Goal: Transaction & Acquisition: Obtain resource

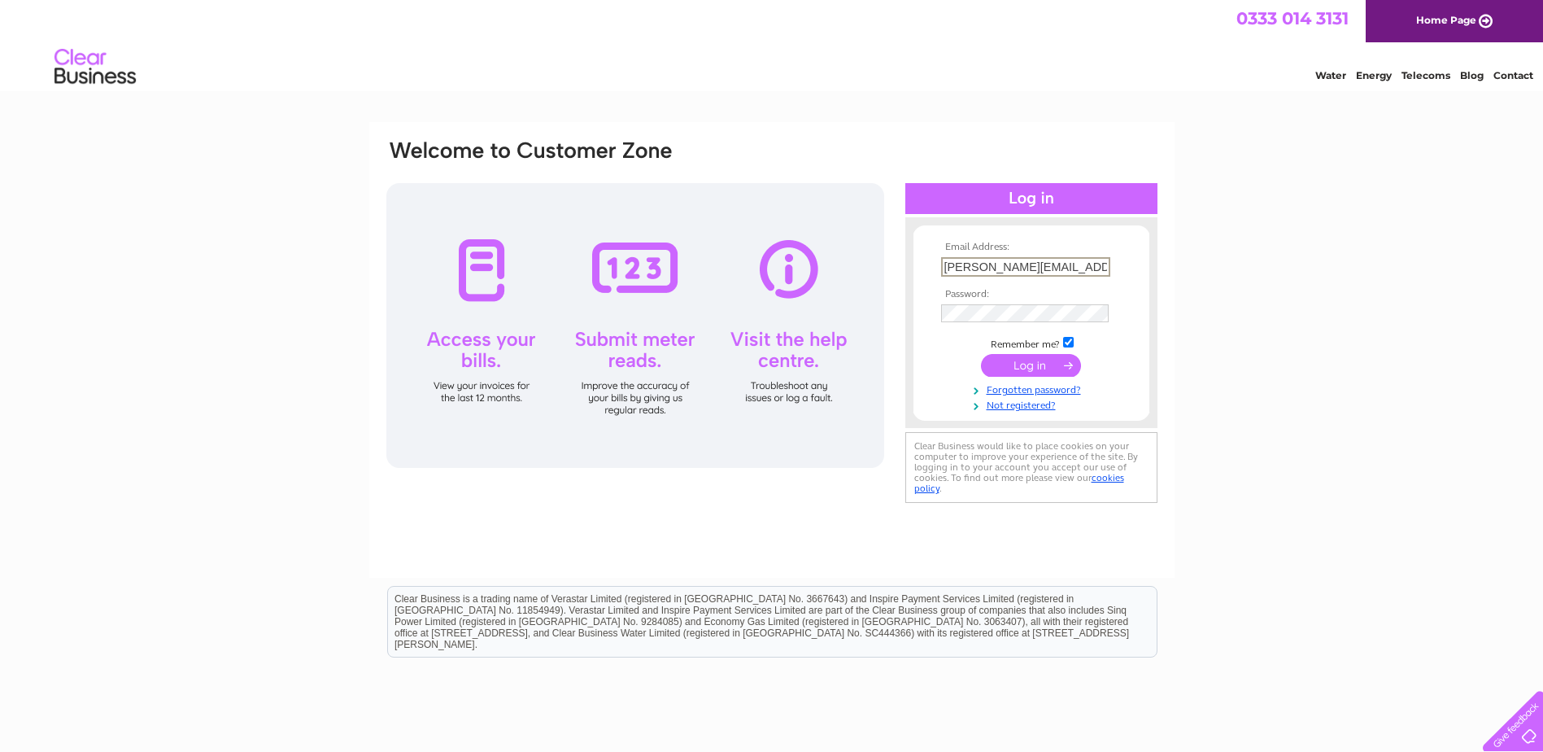
drag, startPoint x: 1076, startPoint y: 264, endPoint x: 879, endPoint y: 286, distance: 198.1
click at [879, 286] on div "Email Address: [PERSON_NAME][EMAIL_ADDRESS][DOMAIN_NAME] Password:" at bounding box center [772, 322] width 774 height 369
type input "[EMAIL_ADDRESS][DOMAIN_NAME]"
click at [851, 310] on div "Email Address: [EMAIL_ADDRESS][DOMAIN_NAME] Password:" at bounding box center [772, 322] width 774 height 369
click at [981, 354] on input "submit" at bounding box center [1031, 365] width 100 height 23
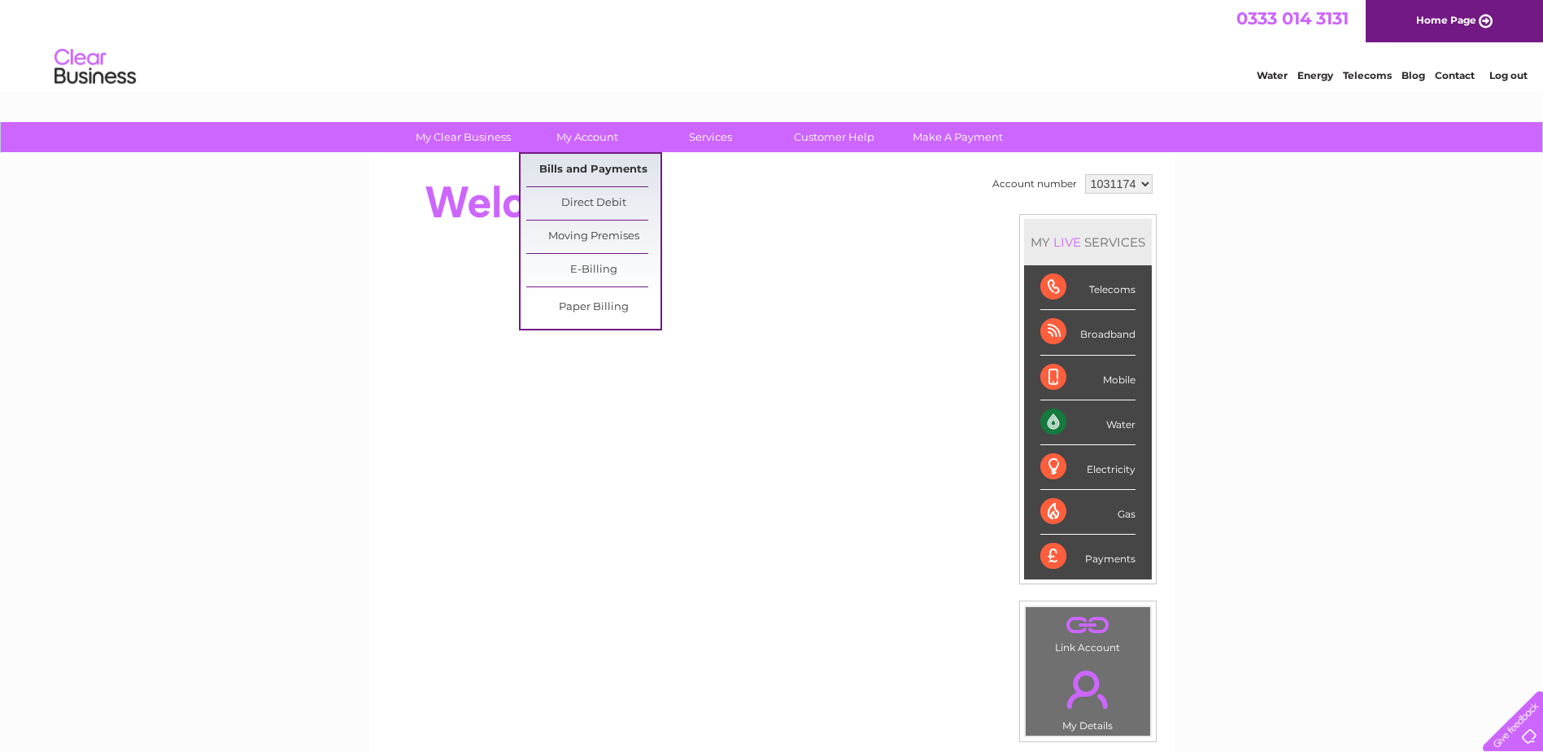
click at [585, 168] on link "Bills and Payments" at bounding box center [593, 170] width 134 height 33
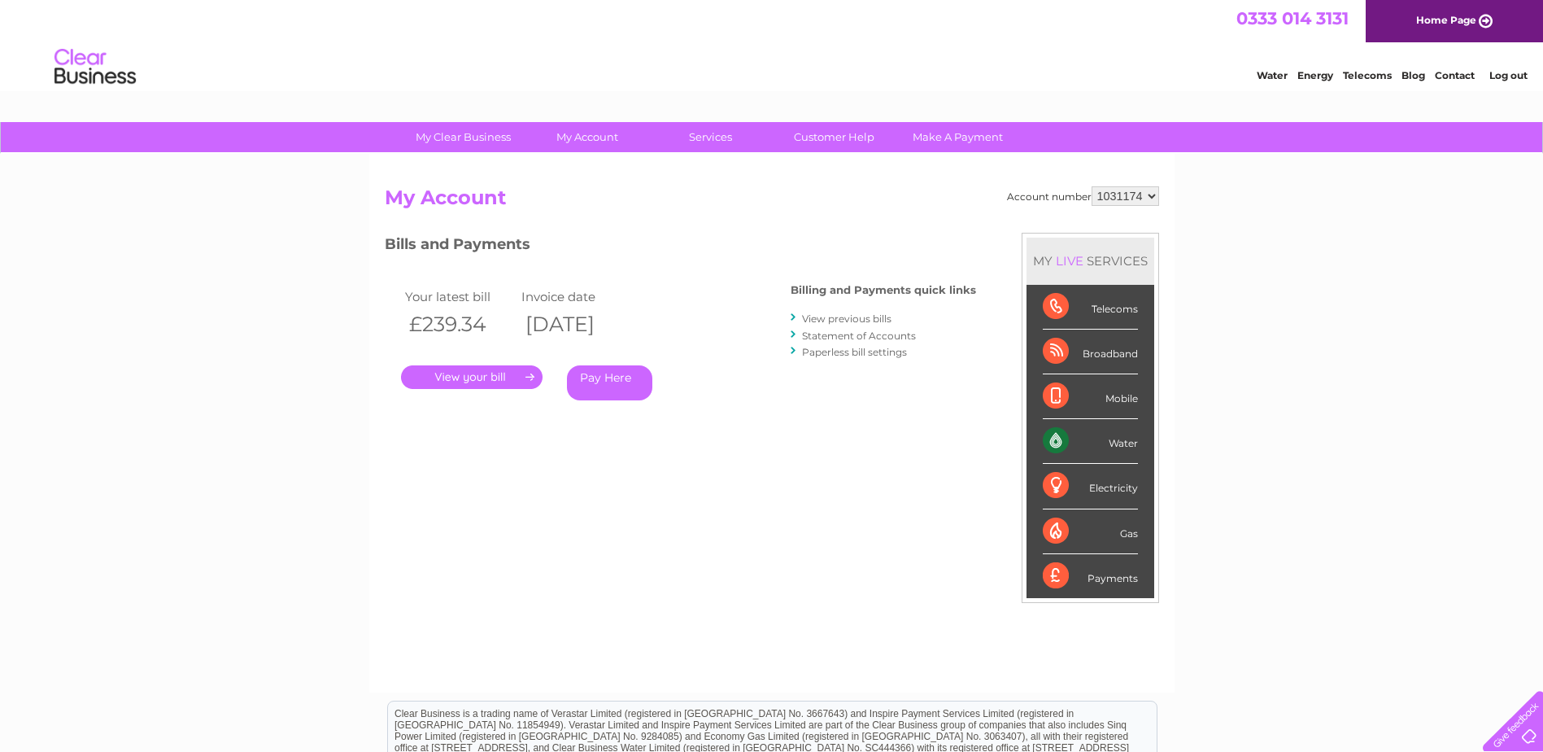
click at [464, 370] on link "." at bounding box center [472, 377] width 142 height 24
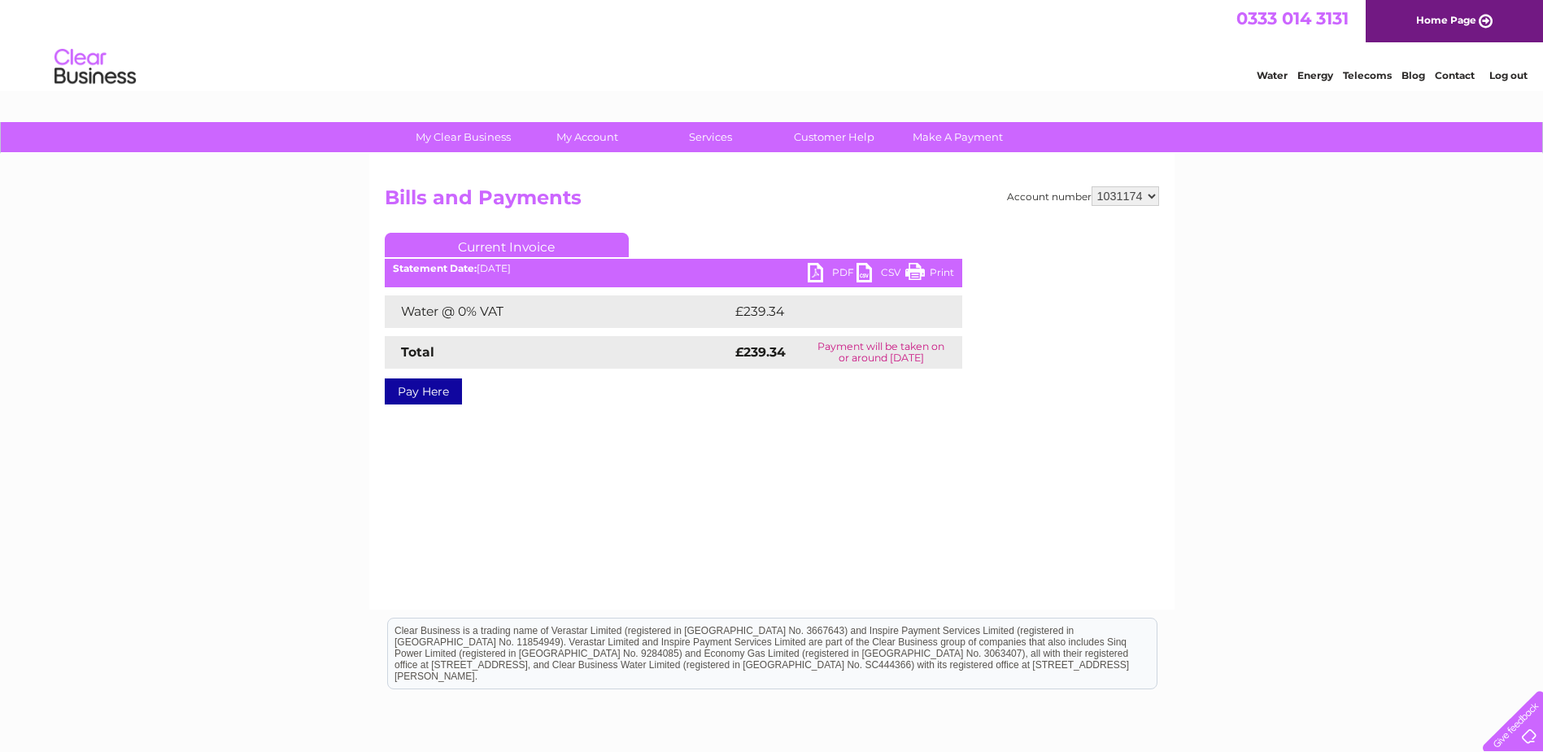
click at [840, 276] on link "PDF" at bounding box center [832, 275] width 49 height 24
click at [817, 275] on link "PDF" at bounding box center [832, 275] width 49 height 24
click at [1508, 72] on link "Log out" at bounding box center [1509, 75] width 38 height 12
